Goal: Navigation & Orientation: Find specific page/section

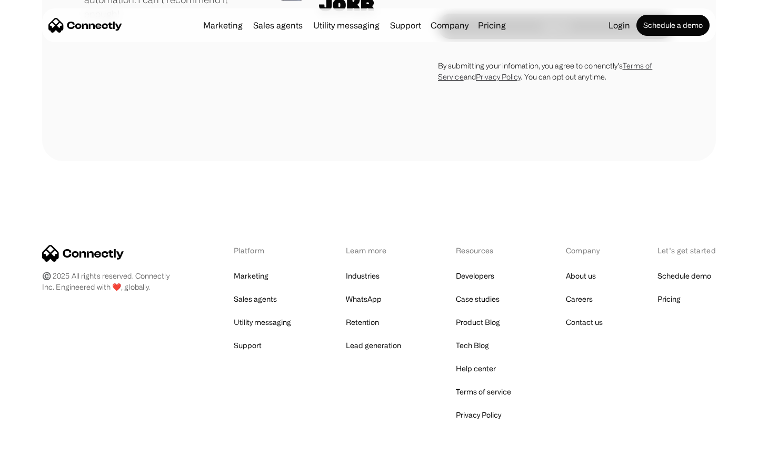
scroll to position [2928, 0]
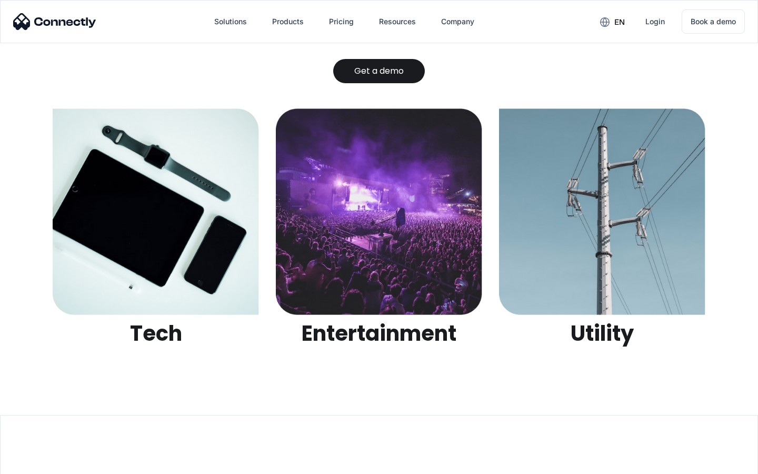
scroll to position [3319, 0]
